Goal: Information Seeking & Learning: Learn about a topic

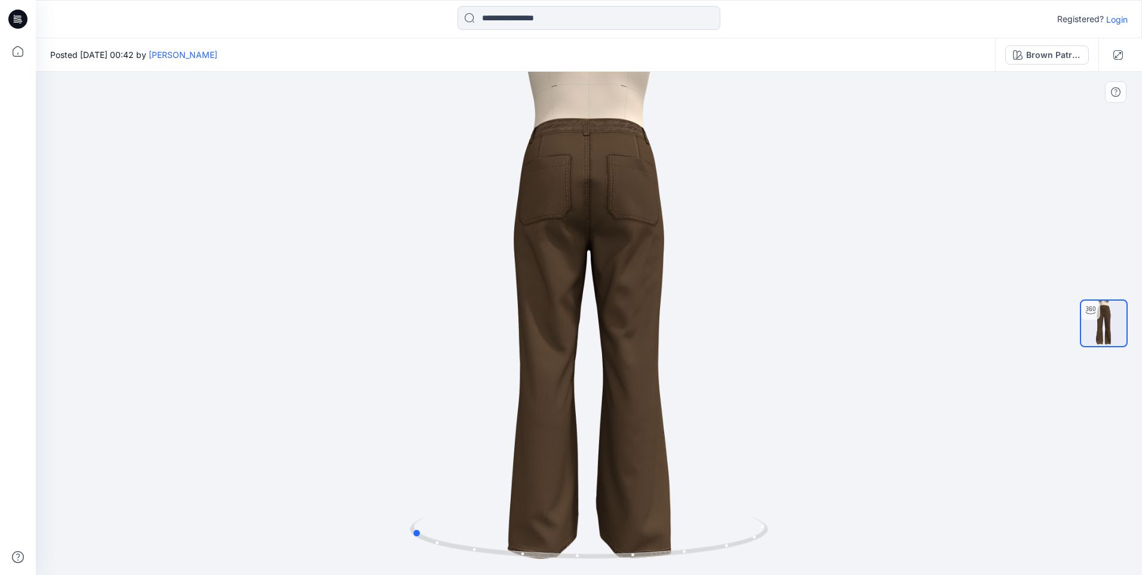
drag, startPoint x: 704, startPoint y: 548, endPoint x: 880, endPoint y: 520, distance: 178.5
click at [880, 520] on div at bounding box center [589, 323] width 1106 height 503
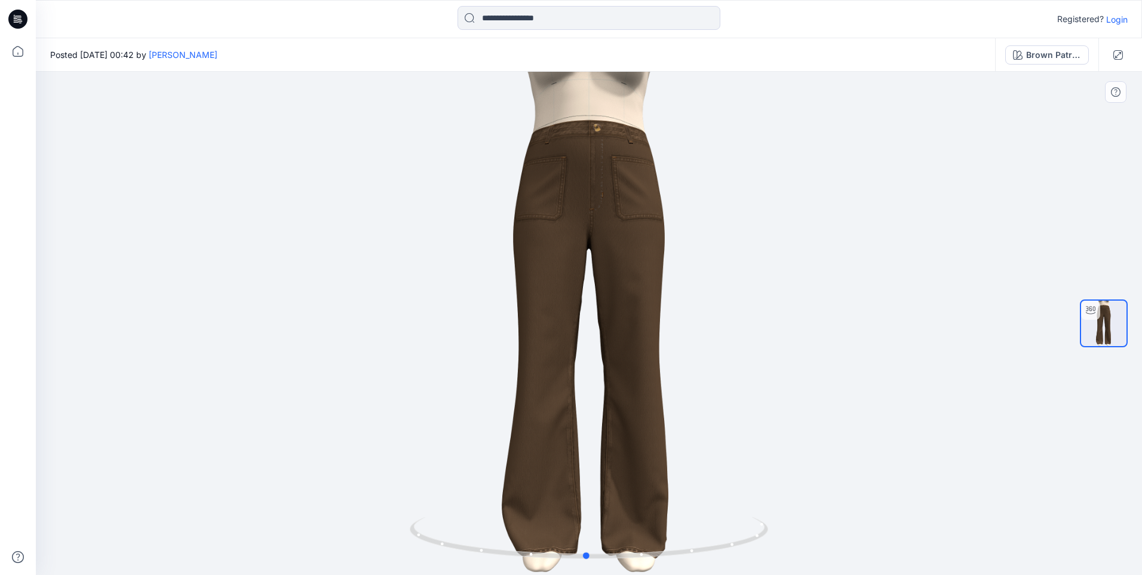
drag, startPoint x: 723, startPoint y: 549, endPoint x: 898, endPoint y: 509, distance: 180.1
click at [898, 509] on div at bounding box center [589, 323] width 1106 height 503
click at [970, 295] on div at bounding box center [589, 323] width 1106 height 503
drag, startPoint x: 846, startPoint y: 342, endPoint x: 888, endPoint y: 298, distance: 60.9
click at [864, 321] on div at bounding box center [589, 323] width 1106 height 503
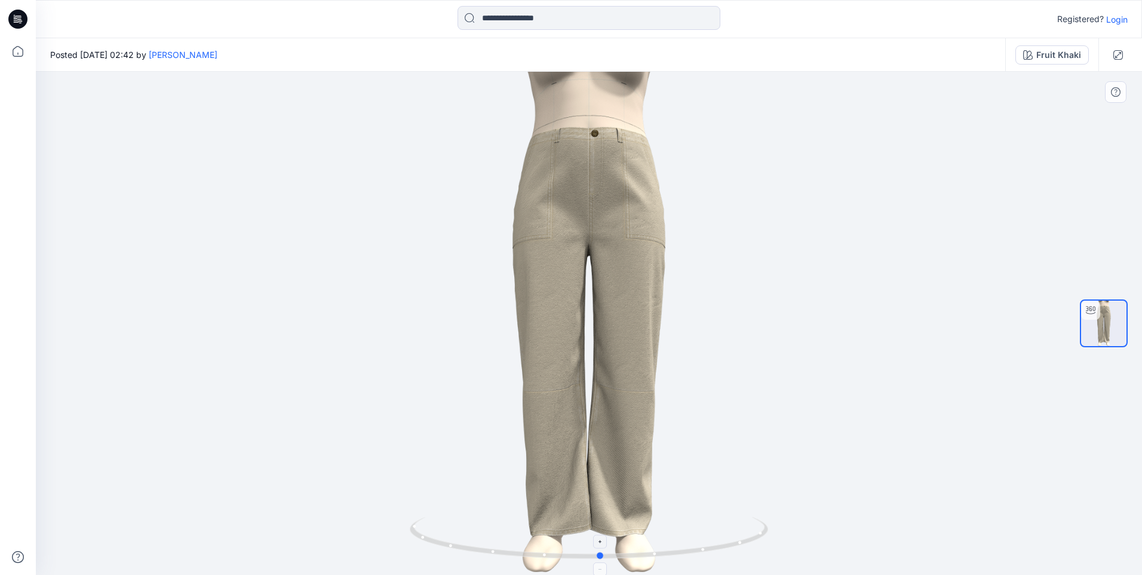
click at [665, 560] on icon at bounding box center [590, 539] width 361 height 45
drag, startPoint x: 638, startPoint y: 556, endPoint x: 657, endPoint y: 561, distance: 19.1
click at [657, 561] on icon at bounding box center [590, 539] width 361 height 45
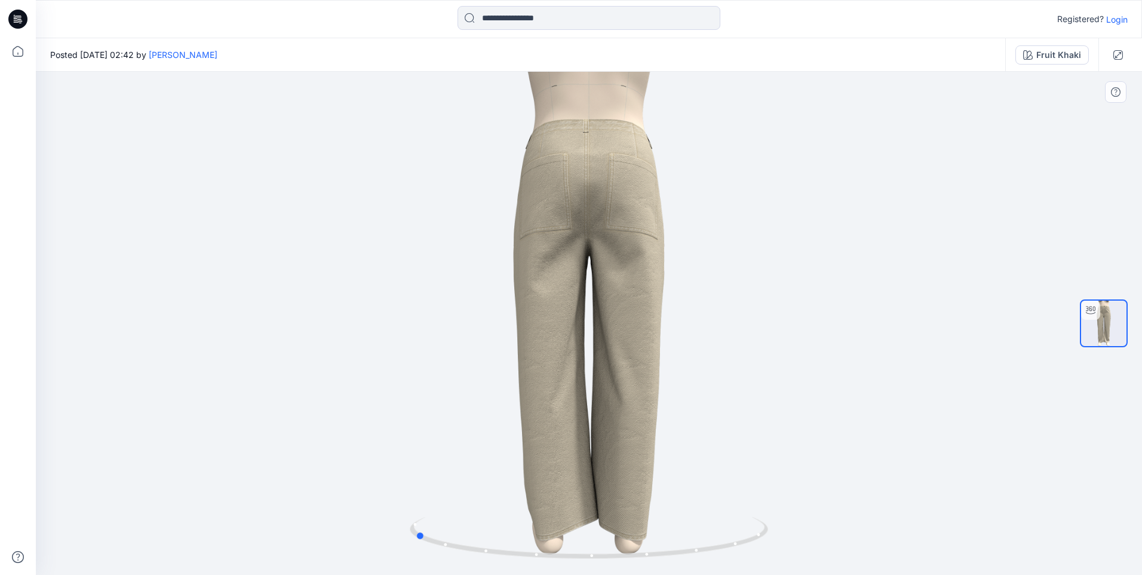
drag, startPoint x: 659, startPoint y: 555, endPoint x: 812, endPoint y: 540, distance: 154.3
click at [812, 540] on div at bounding box center [589, 323] width 1106 height 503
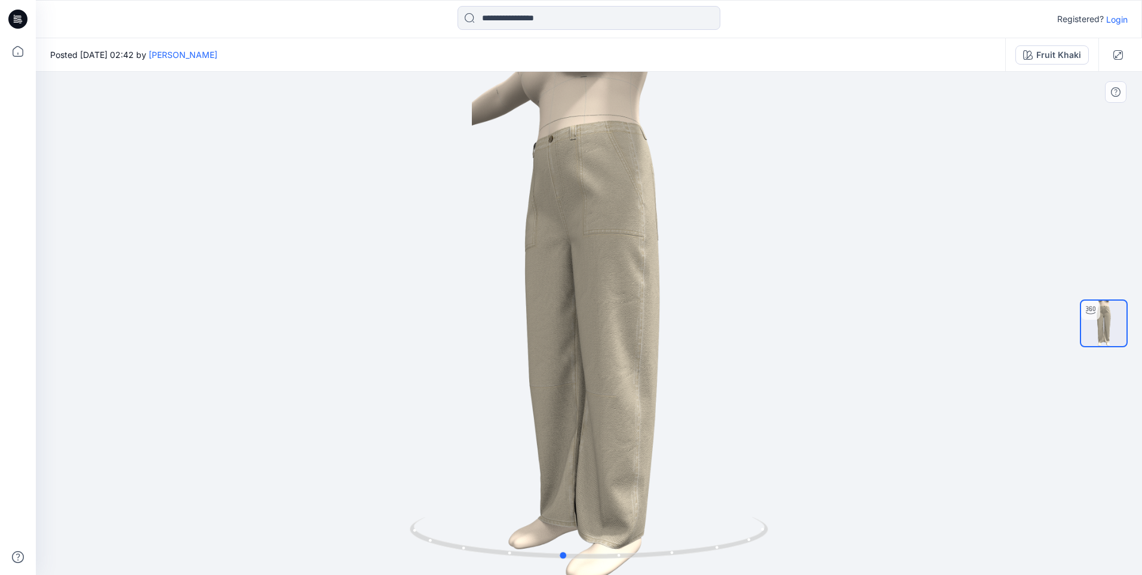
drag, startPoint x: 668, startPoint y: 556, endPoint x: 817, endPoint y: 533, distance: 149.9
click at [817, 533] on div at bounding box center [589, 323] width 1106 height 503
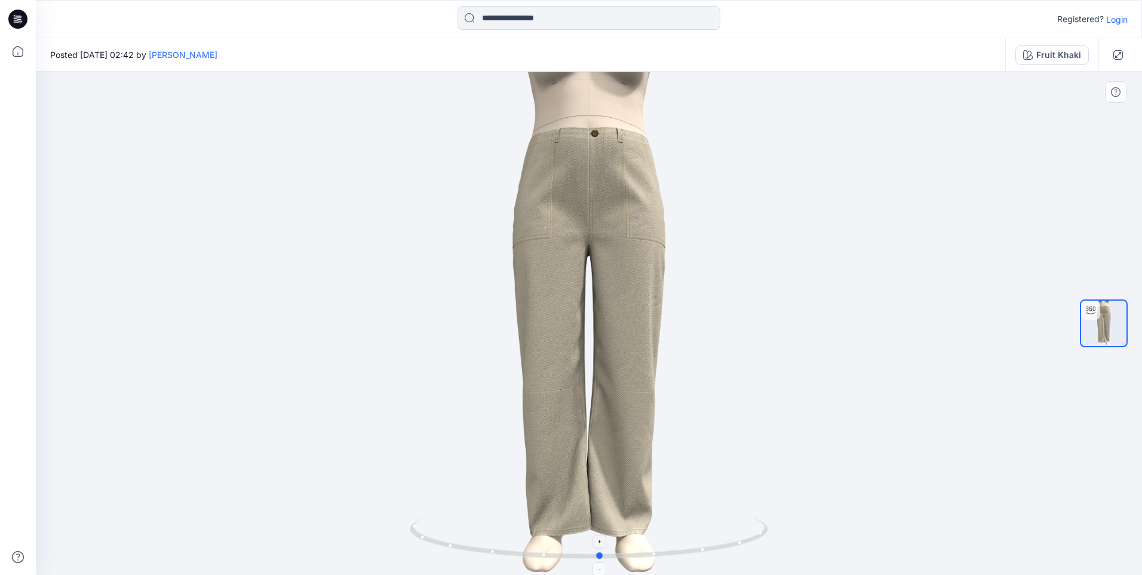
drag, startPoint x: 682, startPoint y: 551, endPoint x: 720, endPoint y: 535, distance: 40.9
click at [720, 535] on icon at bounding box center [590, 539] width 361 height 45
click at [955, 272] on div at bounding box center [589, 323] width 1106 height 503
